Goal: Check status: Check status

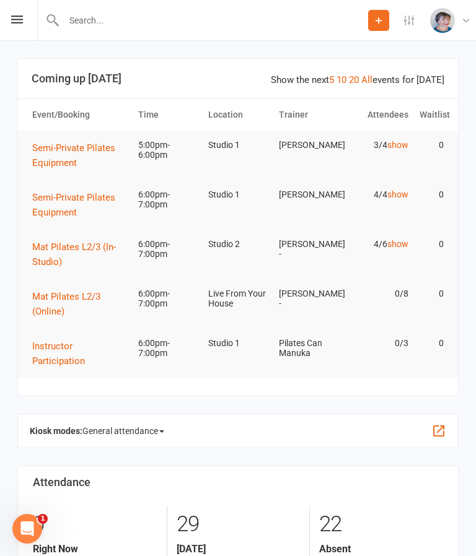
click at [14, 21] on icon at bounding box center [17, 19] width 12 height 8
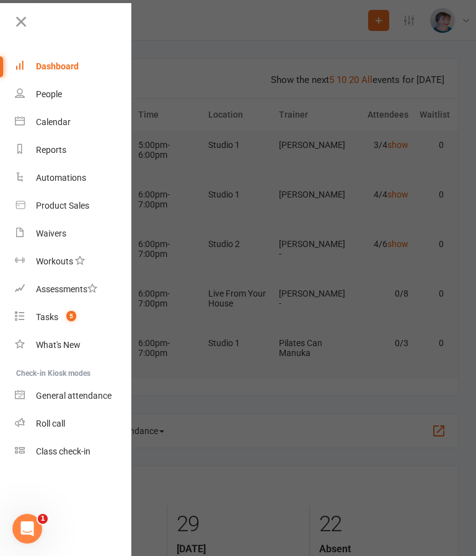
click at [51, 122] on div "Calendar" at bounding box center [53, 122] width 35 height 10
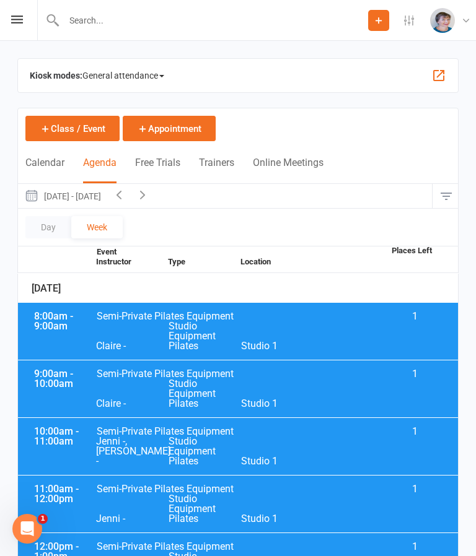
click at [39, 191] on button "[DATE] - [DATE]" at bounding box center [62, 196] width 89 height 24
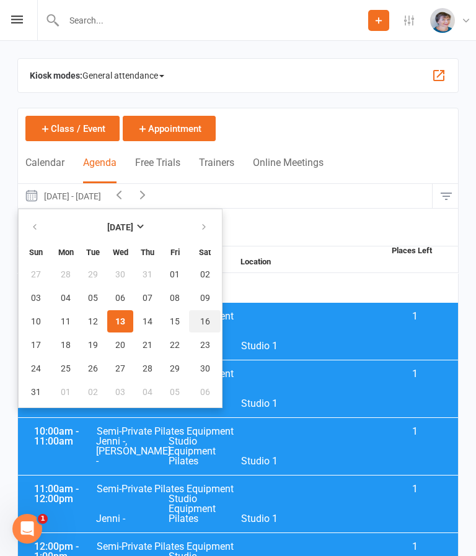
click at [204, 319] on span "16" at bounding box center [205, 321] width 10 height 10
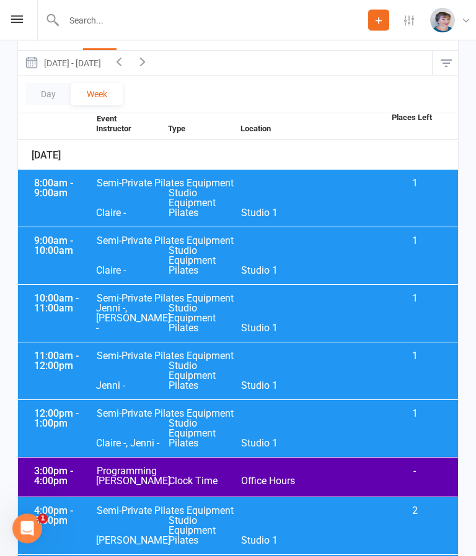
scroll to position [133, 0]
click at [332, 253] on div "9:00am - 10:00am Semi-Private Pilates Equipment 1 Claire - Studio Equipment Pil…" at bounding box center [238, 255] width 440 height 57
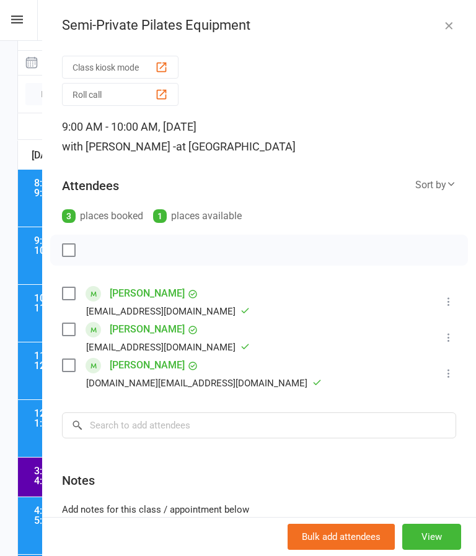
click at [450, 24] on icon "button" at bounding box center [448, 25] width 12 height 12
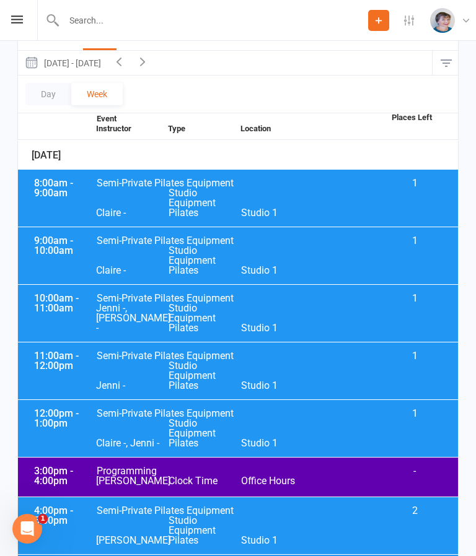
click at [40, 63] on button "[DATE] - [DATE]" at bounding box center [62, 63] width 89 height 24
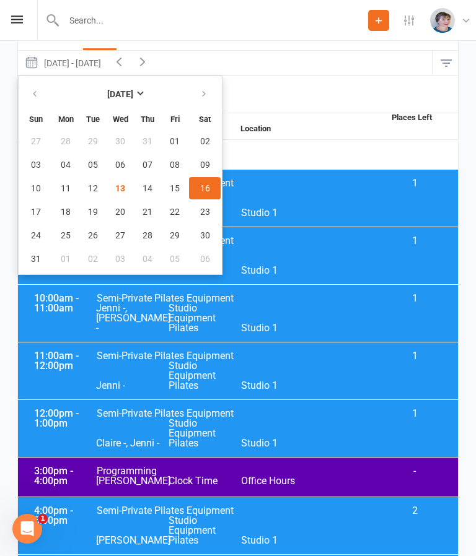
click at [201, 188] on span "16" at bounding box center [205, 188] width 10 height 10
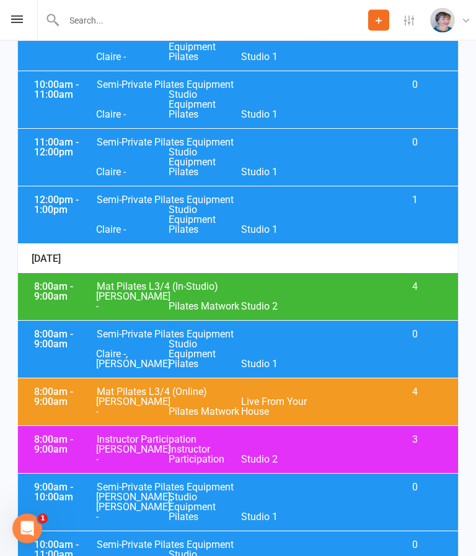
scroll to position [3005, 0]
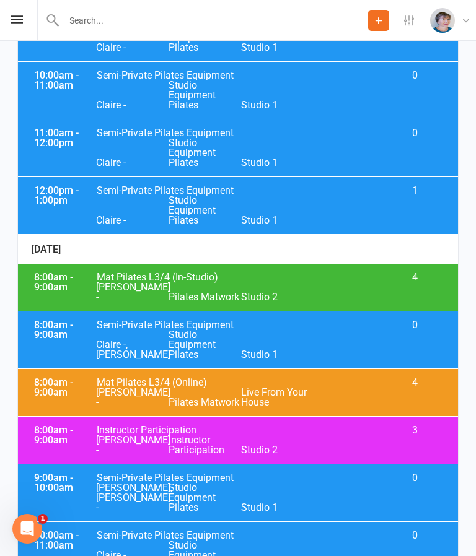
click at [284, 464] on div "9:00am - 10:00am Semi-Private Pilates Equipment 0 [PERSON_NAME], [PERSON_NAME] …" at bounding box center [238, 492] width 440 height 57
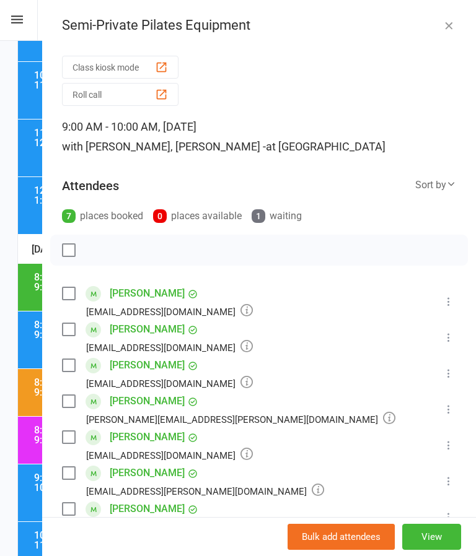
click at [449, 22] on icon "button" at bounding box center [448, 25] width 12 height 12
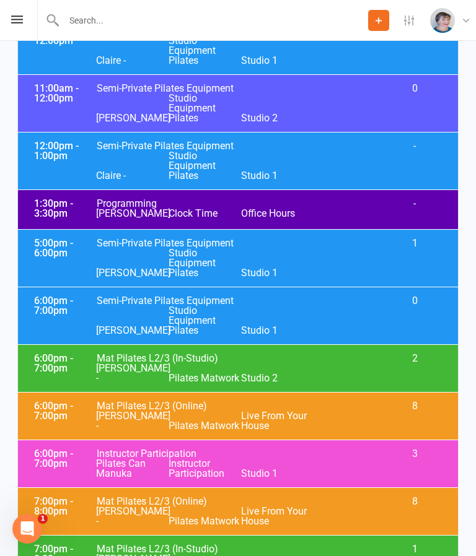
scroll to position [1388, 0]
